Goal: Task Accomplishment & Management: Use online tool/utility

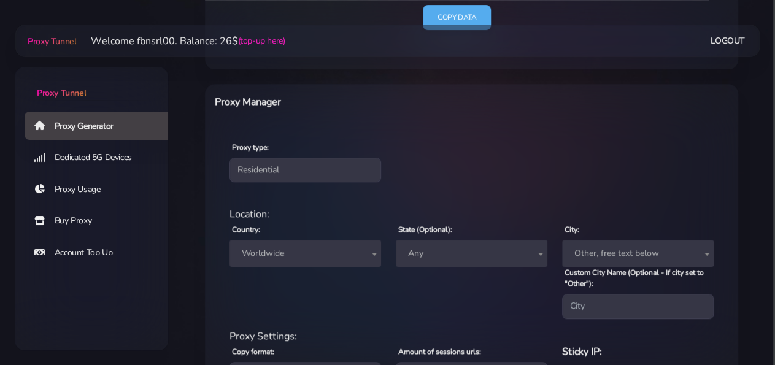
scroll to position [14, 0]
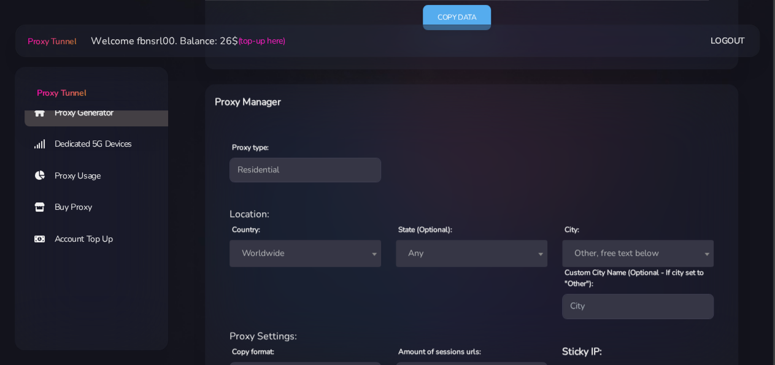
click at [277, 257] on span "Worldwide" at bounding box center [305, 253] width 137 height 17
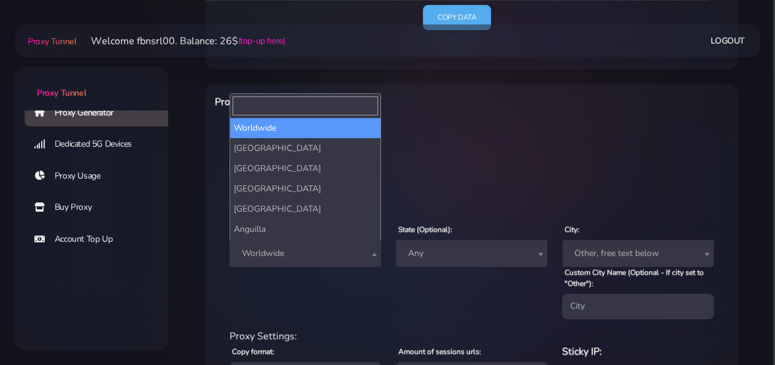
click at [277, 257] on span "Worldwide" at bounding box center [305, 253] width 137 height 17
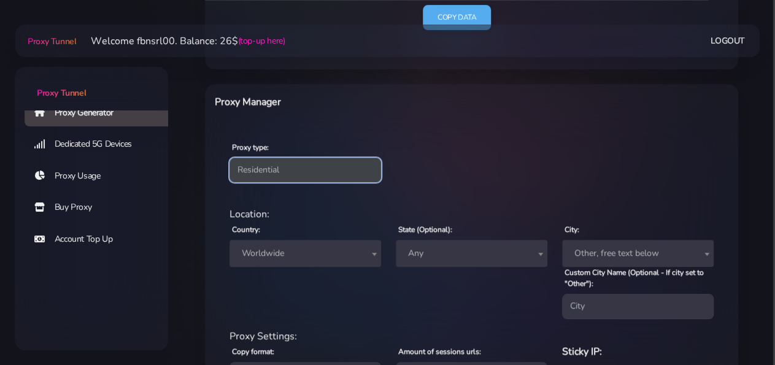
click at [230, 158] on select "Residential Static Mobile" at bounding box center [306, 170] width 152 height 25
select select "static"
click option "Static" at bounding box center [0, 0] width 0 height 0
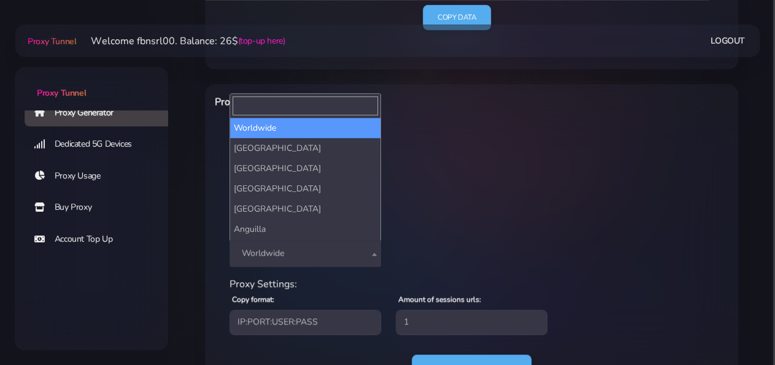
click at [276, 248] on span "Worldwide" at bounding box center [305, 253] width 137 height 17
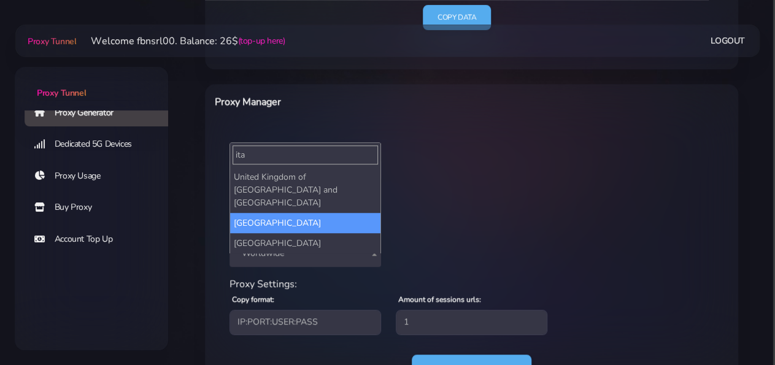
type input "ita"
select select "IT"
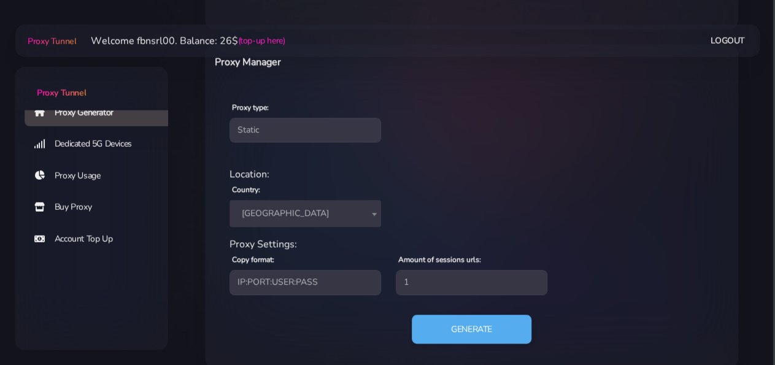
scroll to position [440, 0]
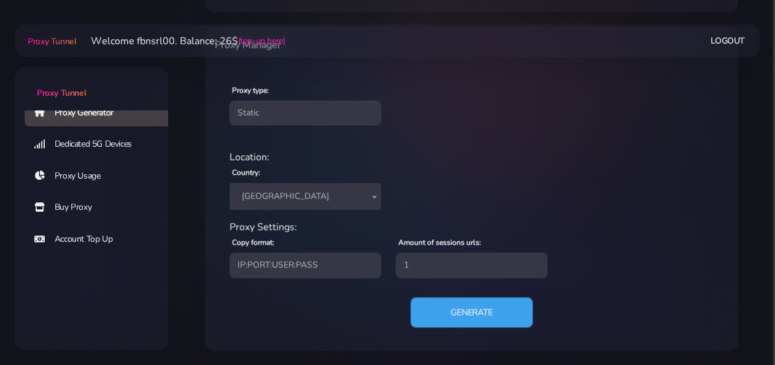
click at [457, 316] on button "Generate" at bounding box center [472, 312] width 122 height 30
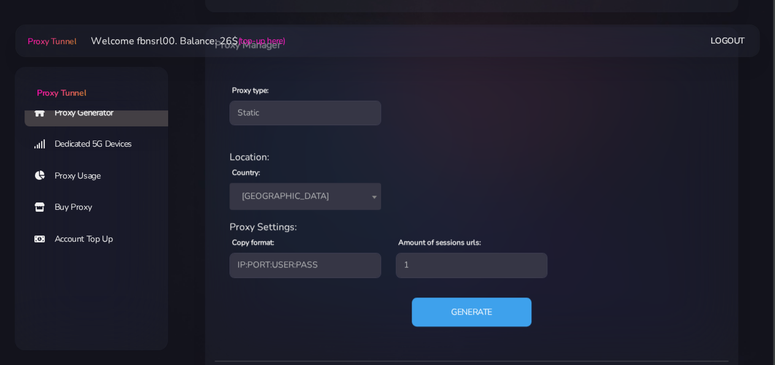
scroll to position [587, 0]
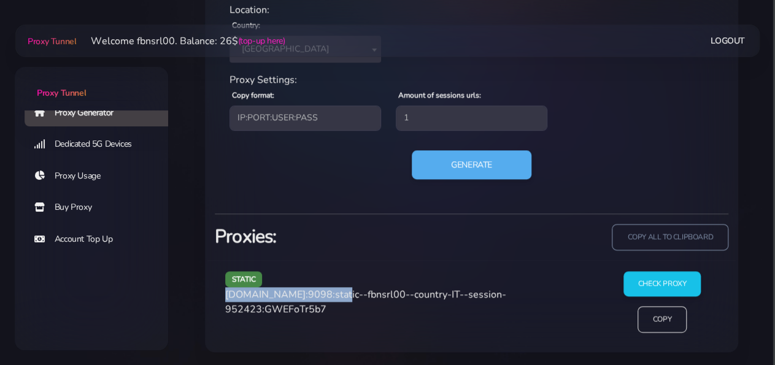
drag, startPoint x: 224, startPoint y: 294, endPoint x: 331, endPoint y: 293, distance: 106.8
click at [331, 293] on div "static [DOMAIN_NAME]:9098:static--fbnsrl00--country-IT--session-952423:GWEFoTr5…" at bounding box center [408, 306] width 381 height 71
copy span "[DOMAIN_NAME]:9098"
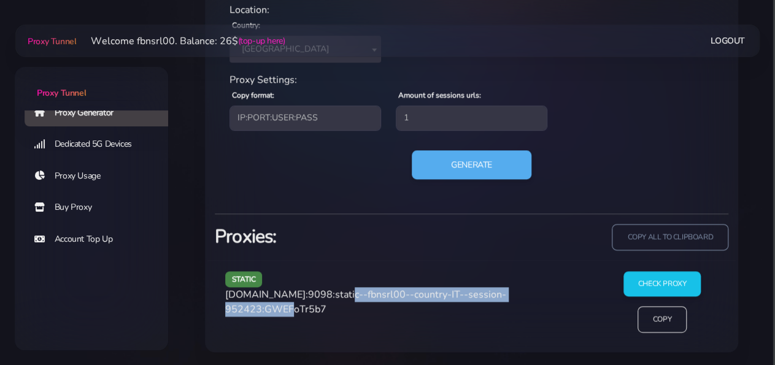
drag, startPoint x: 336, startPoint y: 291, endPoint x: 297, endPoint y: 308, distance: 43.2
click at [297, 308] on span "[DOMAIN_NAME]:9098:static--fbnsrl00--country-IT--session-952423:GWEFoTr5b7" at bounding box center [365, 302] width 281 height 28
copy span "static--fbnsrl00--country-IT--session-952423"
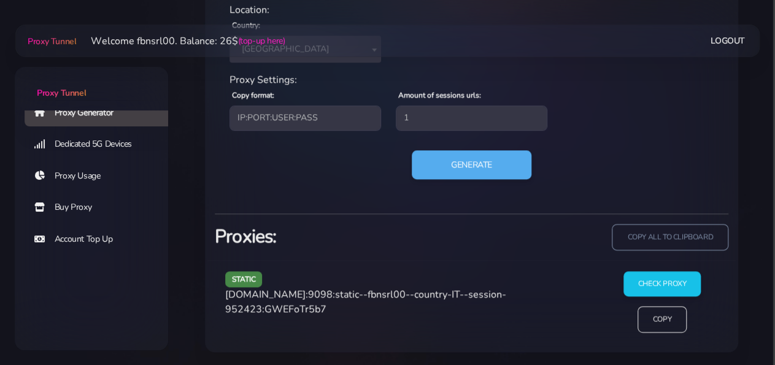
click at [342, 309] on span "[DOMAIN_NAME]:9098:static--fbnsrl00--country-IT--session-952423:GWEFoTr5b7" at bounding box center [365, 302] width 281 height 28
copy span "GWEFoTr5b7"
